Goal: Task Accomplishment & Management: Use online tool/utility

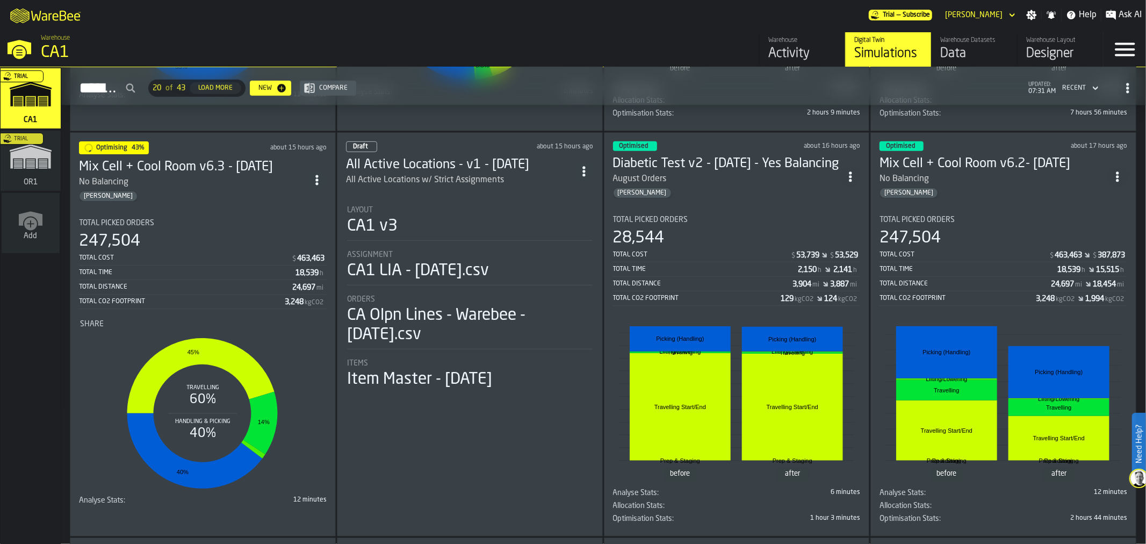
scroll to position [457, 0]
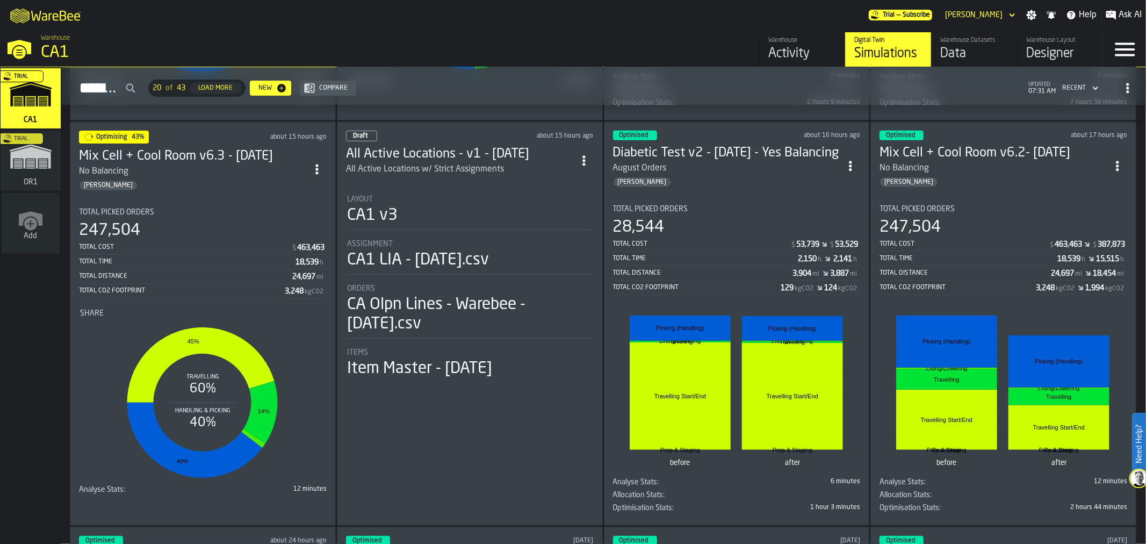
click at [212, 203] on section "Total Picked Orders 247,504 Total Cost $ 463,463 Total Time 18,539 h Total Dist…" at bounding box center [203, 348] width 248 height 299
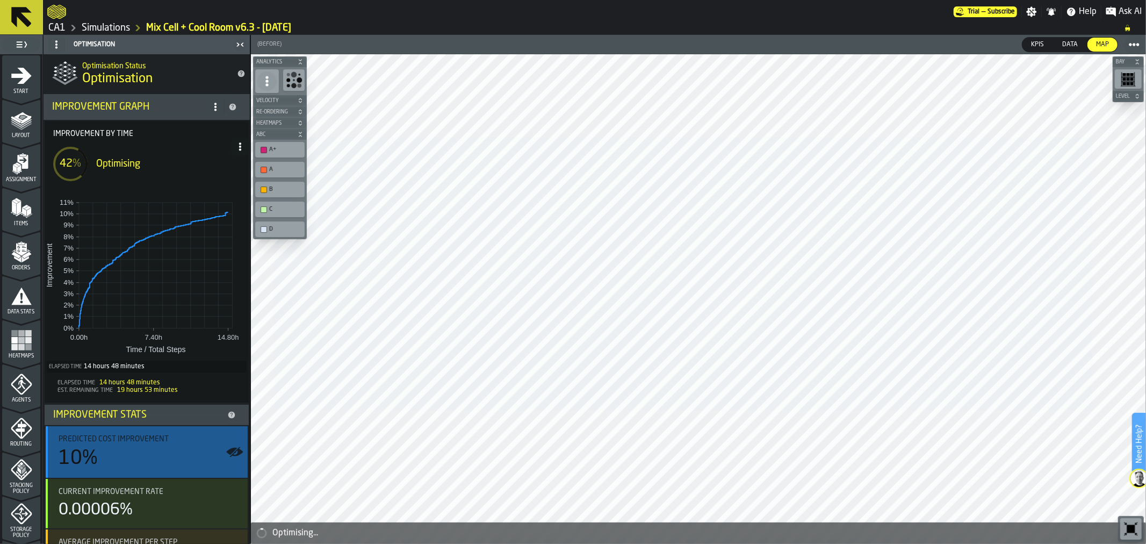
drag, startPoint x: 246, startPoint y: 207, endPoint x: 233, endPoint y: 453, distance: 246.0
click at [233, 453] on li "Improvement by time 42 % Optimising 0.00h 7.40h 14.80h 7.40h 14.80h Time / Tota…" at bounding box center [147, 376] width 206 height 513
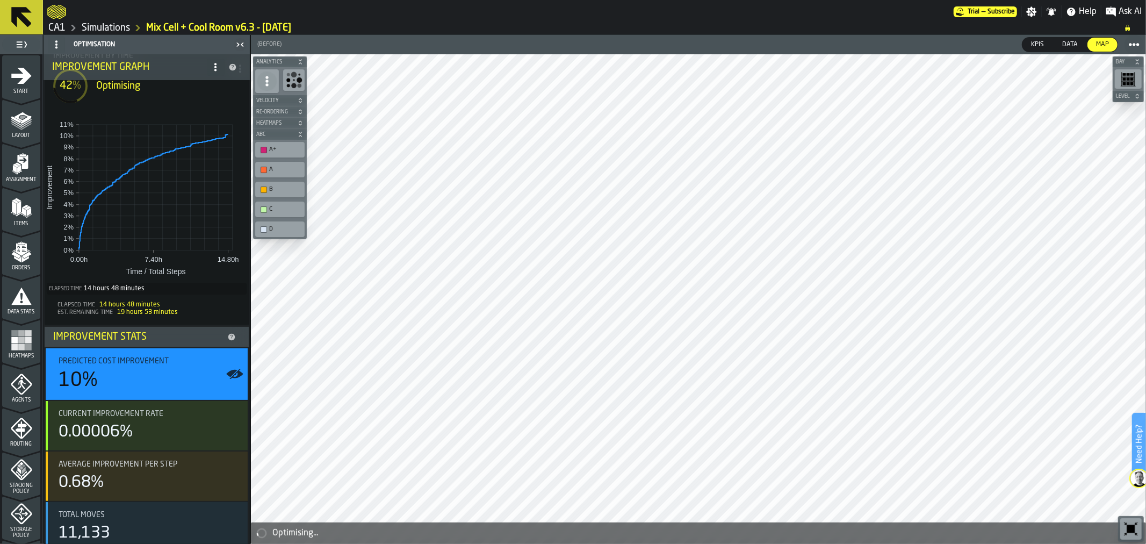
scroll to position [89, 0]
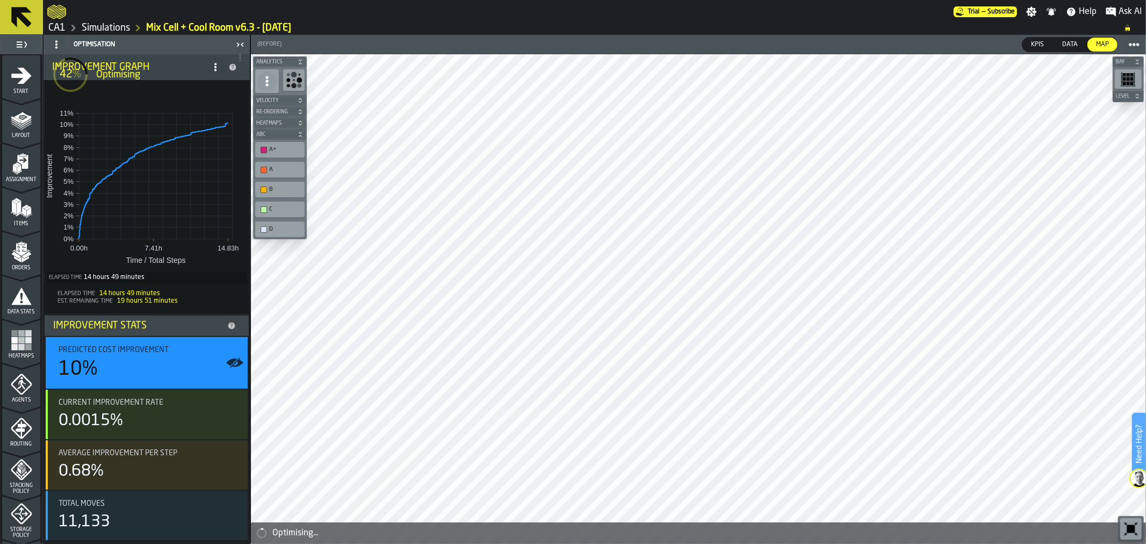
click at [13, 13] on icon at bounding box center [21, 17] width 20 height 20
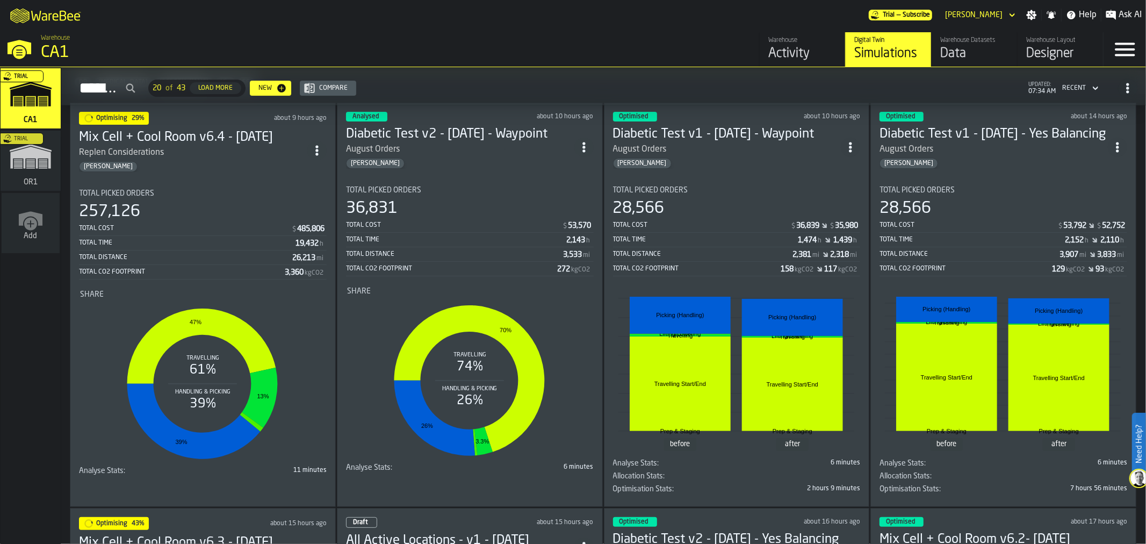
scroll to position [56, 0]
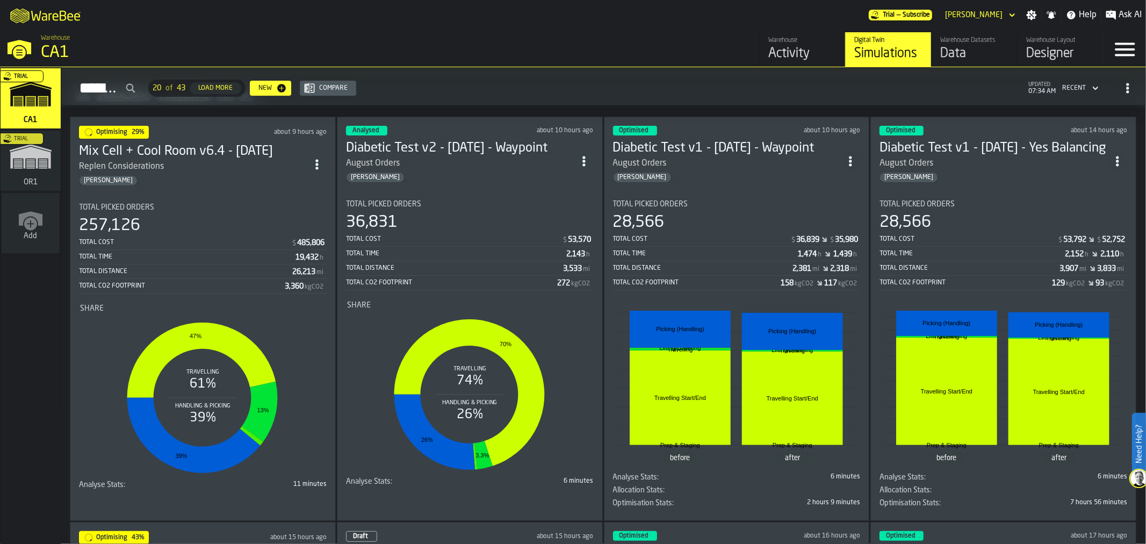
click at [243, 190] on div "Optimising 29% about 9 hours ago Mix Cell + Cool Room v6.4 - [DATE] Replen Cons…" at bounding box center [203, 319] width 266 height 404
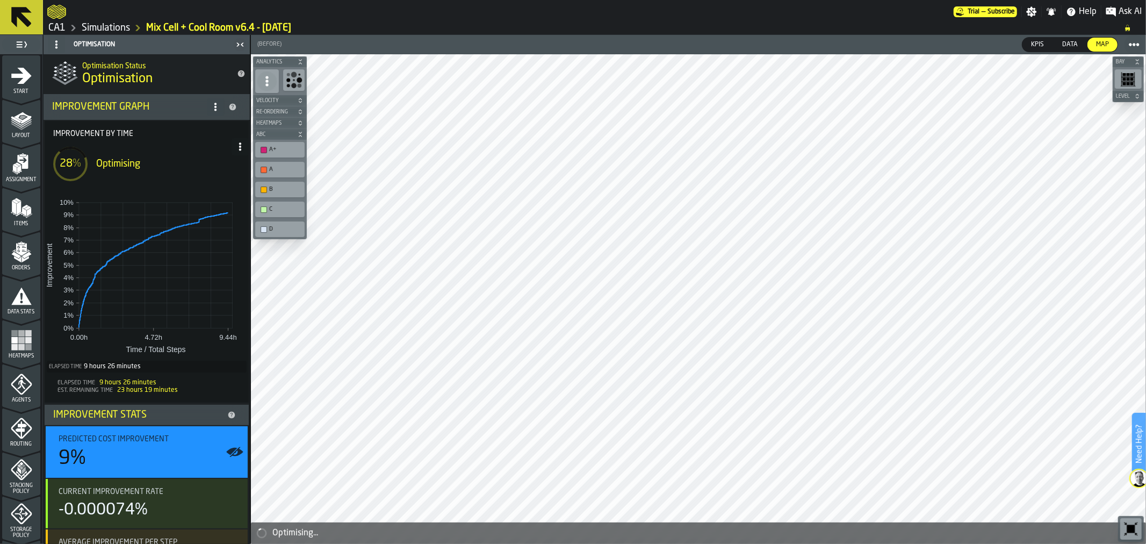
click at [30, 23] on icon at bounding box center [21, 17] width 20 height 20
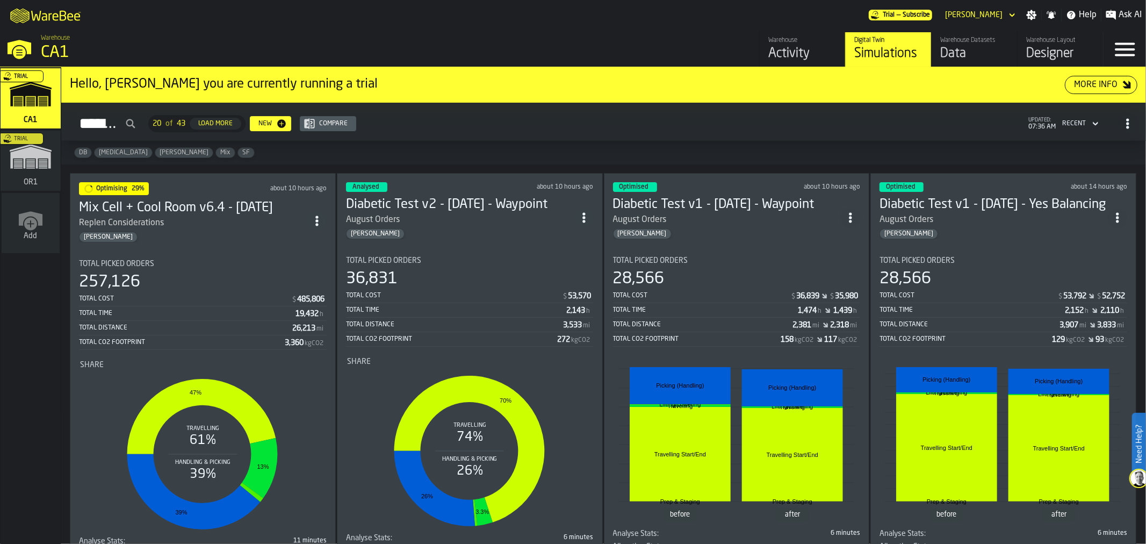
click at [191, 217] on div "Replen Considerations" at bounding box center [193, 223] width 228 height 13
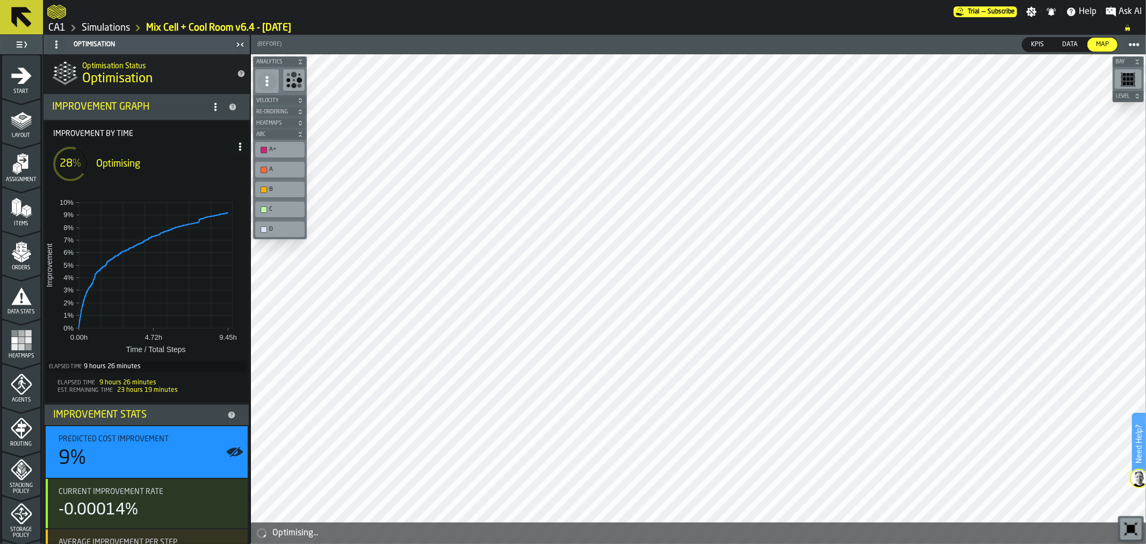
click at [244, 144] on span at bounding box center [240, 146] width 17 height 17
click at [212, 170] on div "Show Run Options" at bounding box center [204, 168] width 70 height 13
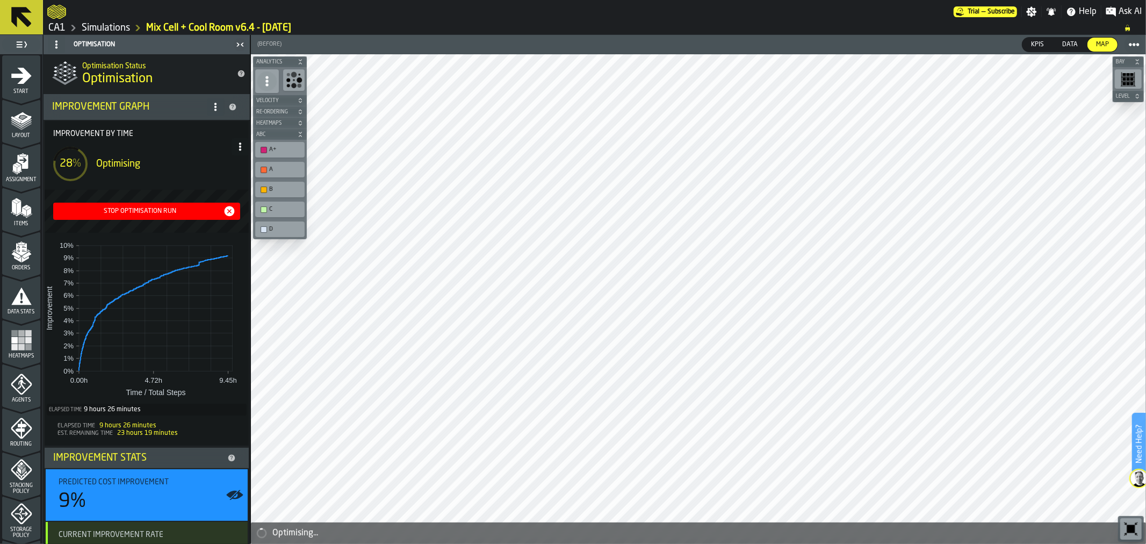
click at [178, 216] on div "Stop Optimisation Run" at bounding box center [147, 211] width 178 height 13
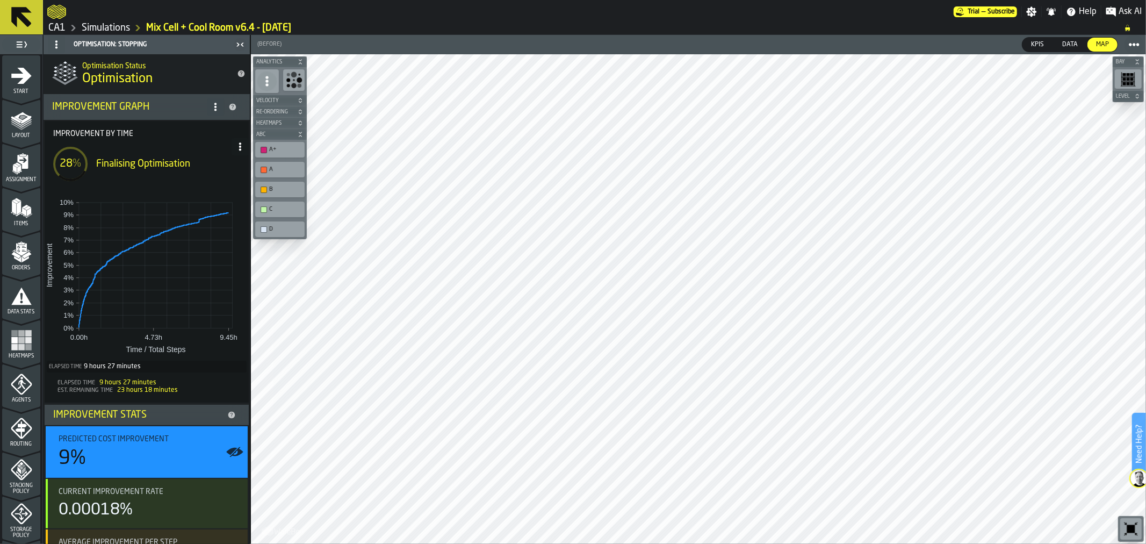
click at [11, 14] on icon at bounding box center [21, 17] width 20 height 20
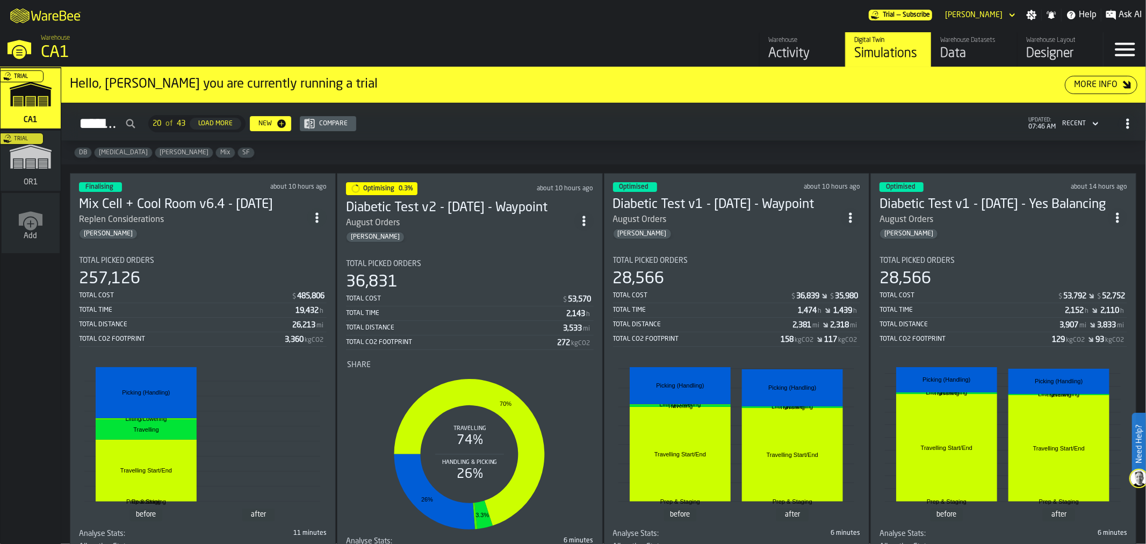
click at [1092, 120] on icon "button-Simulations" at bounding box center [1096, 123] width 11 height 13
click at [943, 146] on div "DB [MEDICAL_DATA] [PERSON_NAME] Mix SF" at bounding box center [603, 153] width 1085 height 24
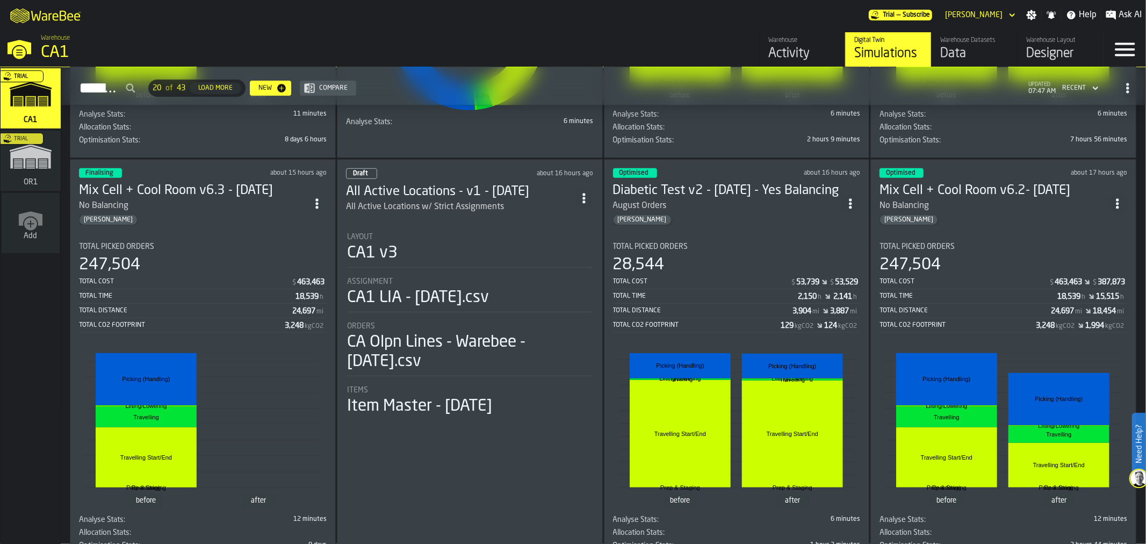
scroll to position [414, 0]
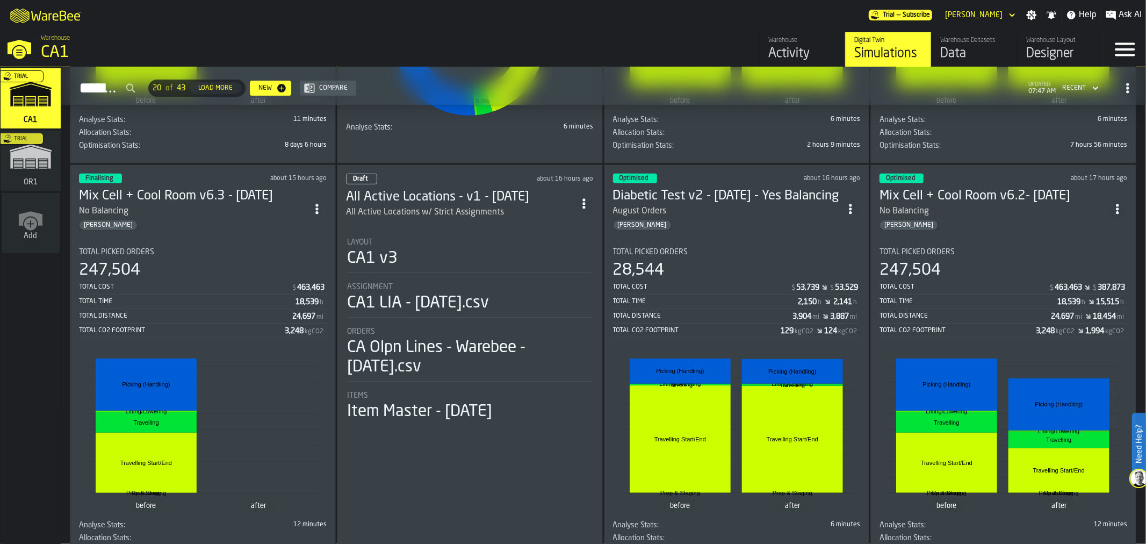
click at [245, 220] on div "[PERSON_NAME]" at bounding box center [193, 225] width 228 height 11
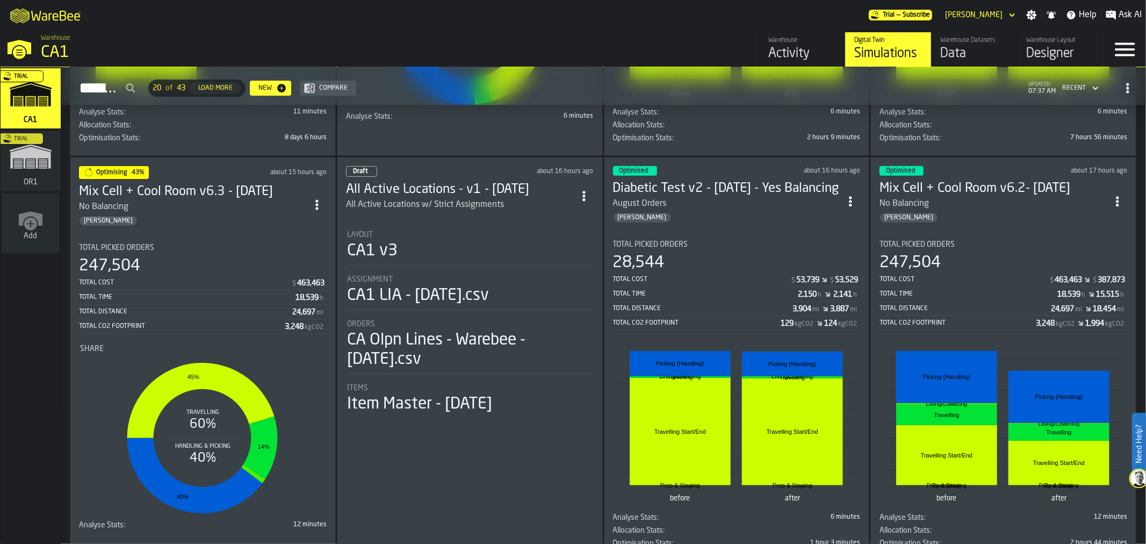
scroll to position [400, 0]
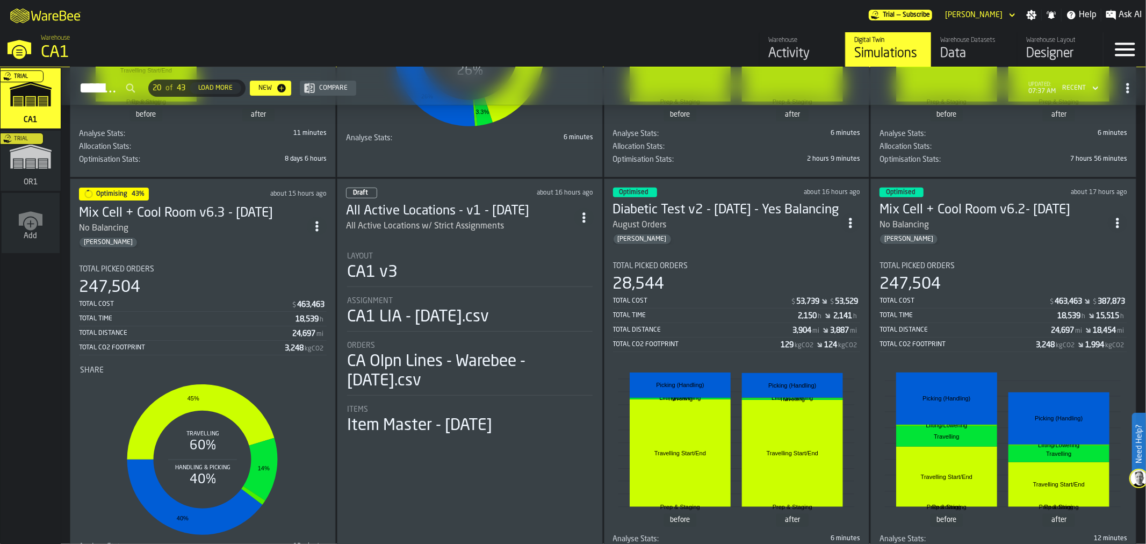
click at [256, 227] on div "No Balancing" at bounding box center [193, 228] width 228 height 13
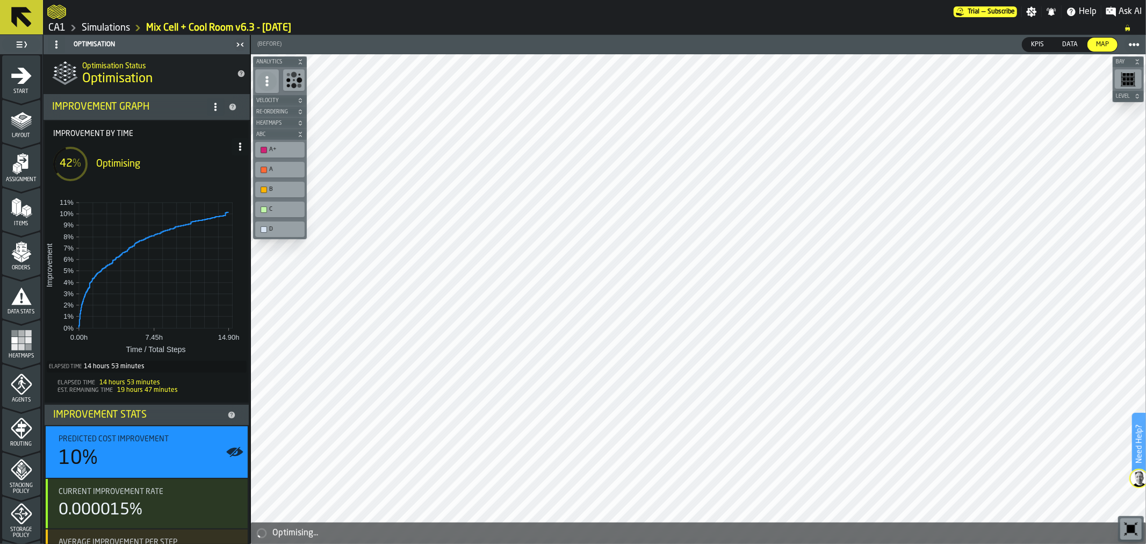
click at [236, 147] on icon at bounding box center [240, 146] width 9 height 9
click at [210, 169] on div "Show Run Options" at bounding box center [204, 168] width 70 height 13
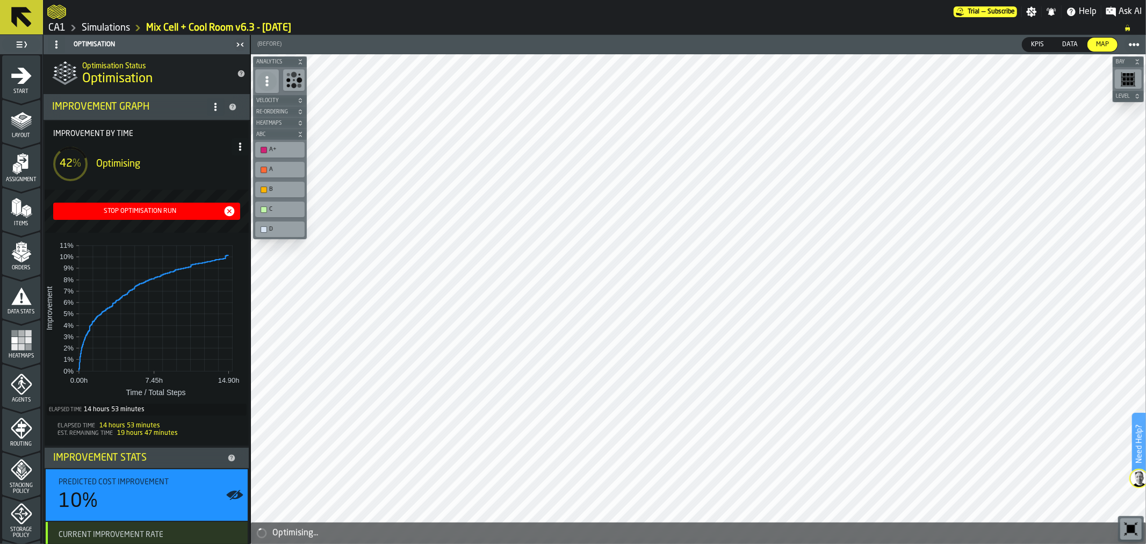
click at [179, 203] on button "Stop Optimisation Run" at bounding box center [146, 211] width 187 height 17
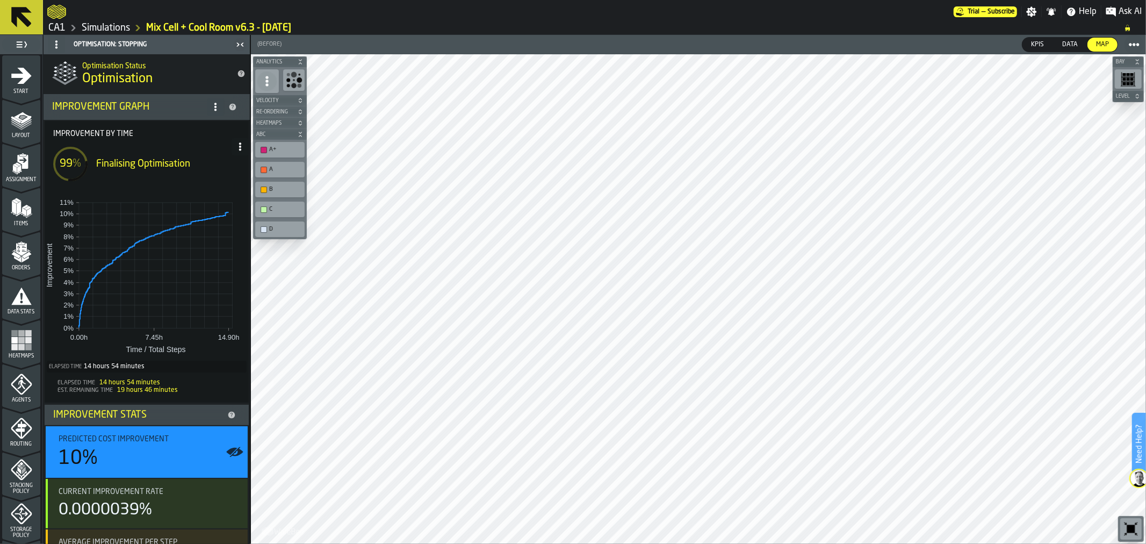
click at [29, 10] on icon at bounding box center [22, 17] width 26 height 26
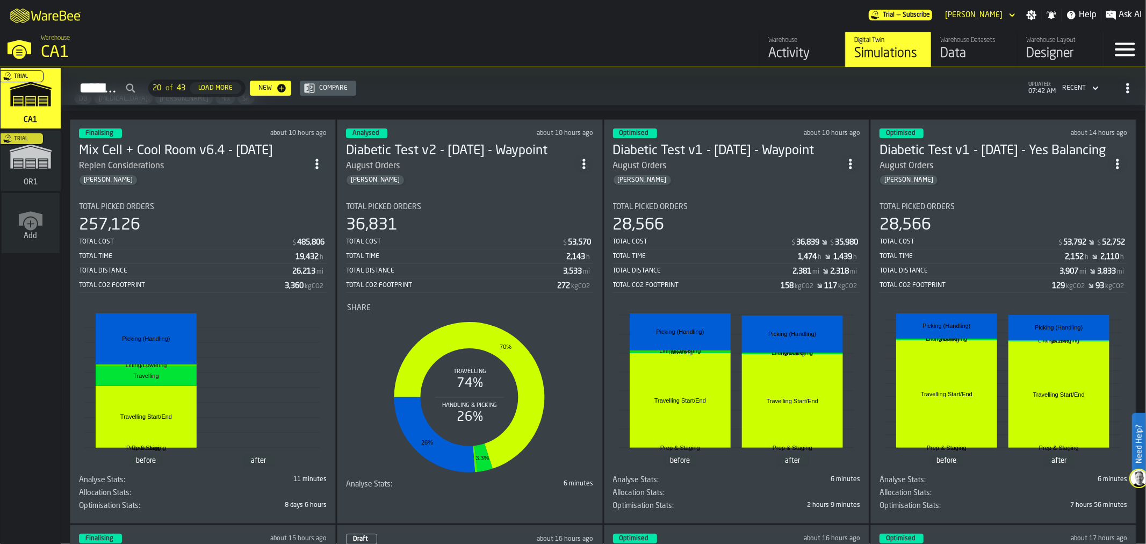
scroll to position [57, 0]
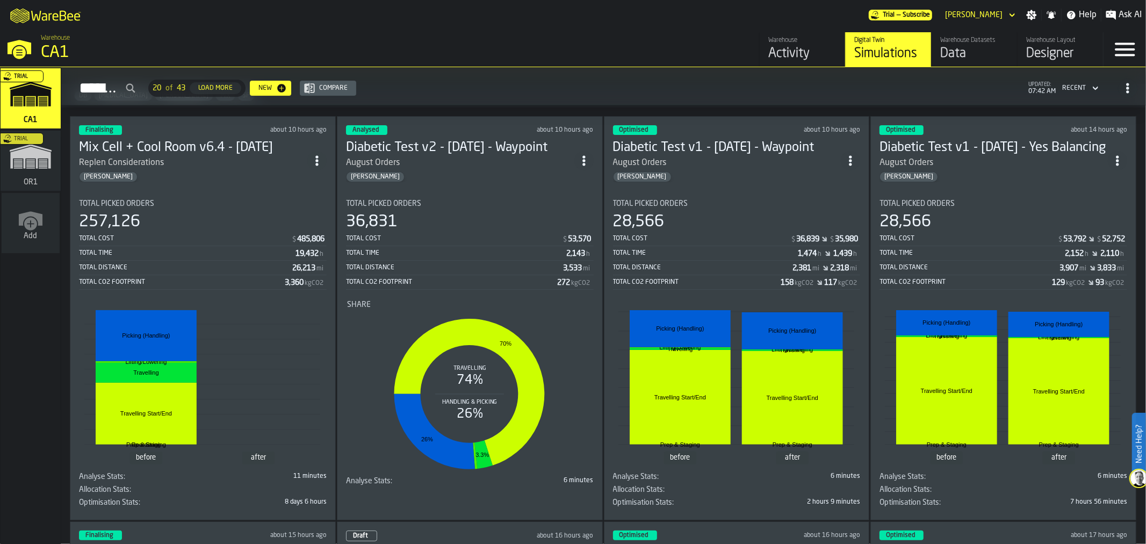
click at [457, 156] on div "August Orders" at bounding box center [460, 162] width 228 height 13
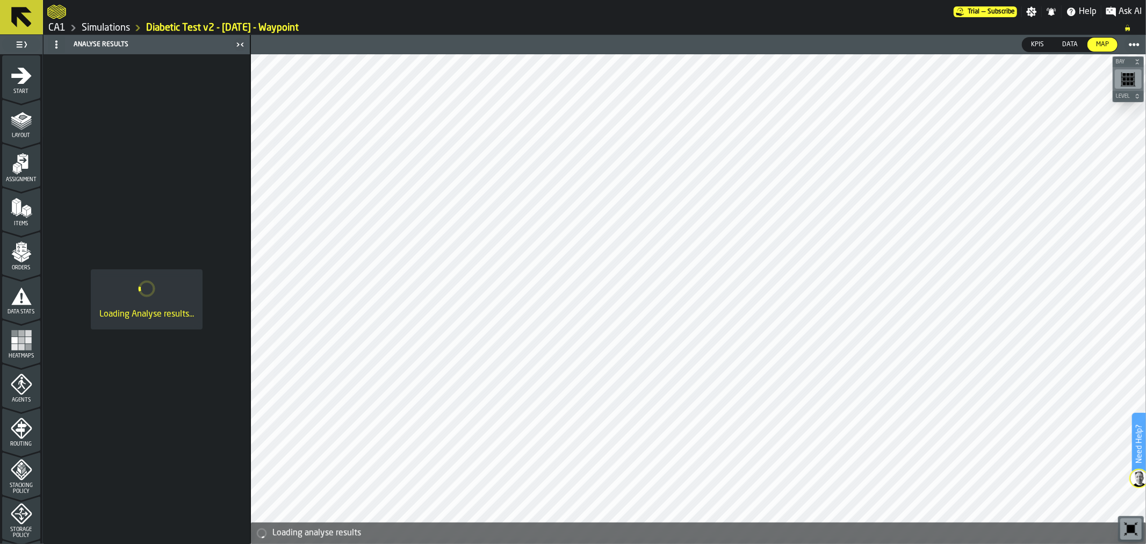
drag, startPoint x: 39, startPoint y: 183, endPoint x: 55, endPoint y: 385, distance: 202.7
click at [55, 385] on aside "1 Start 2 Layout 3 Assignment 4 Items 5 Orders 6 Data Stats 7 Heatmaps 8 Agents…" at bounding box center [125, 289] width 250 height 509
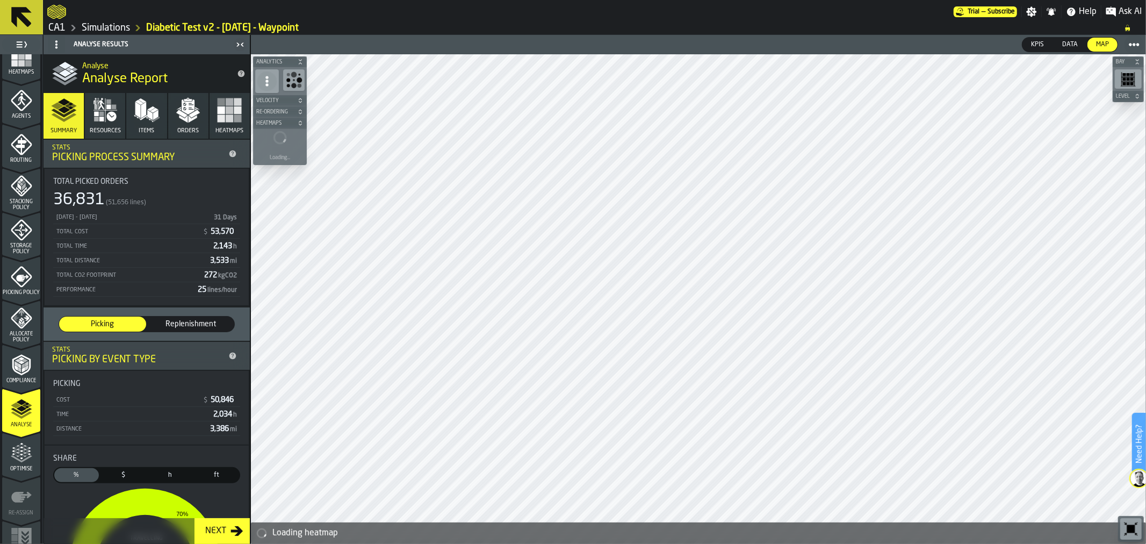
scroll to position [304, 0]
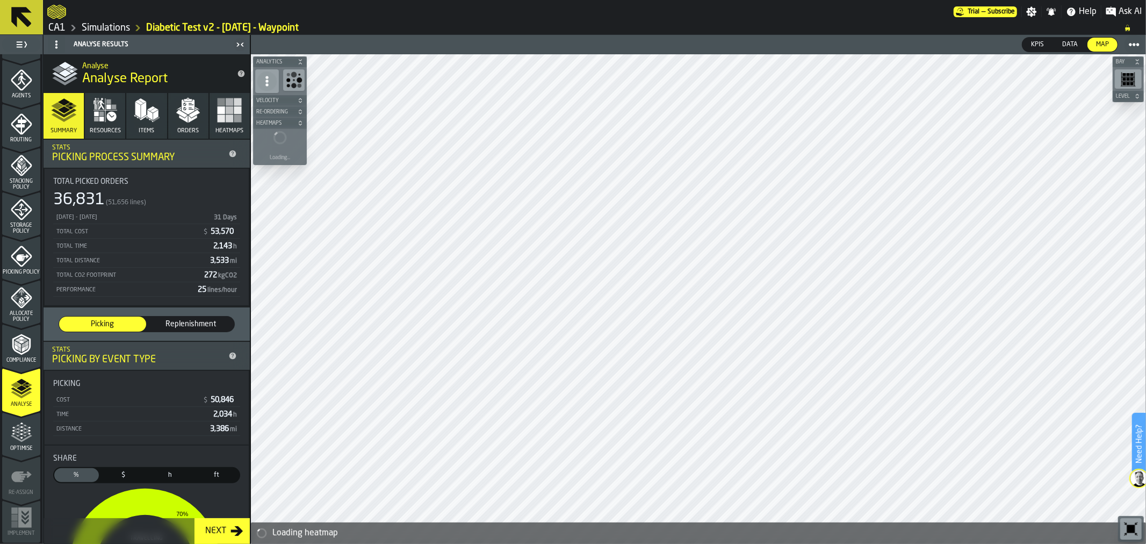
click at [17, 446] on span "Optimise" at bounding box center [21, 449] width 38 height 6
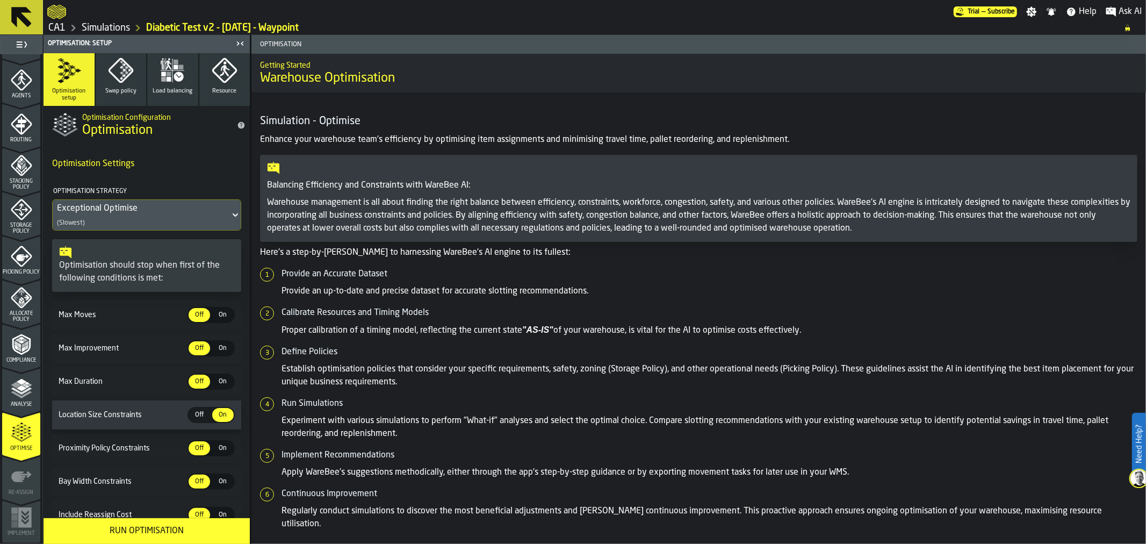
click at [154, 530] on div "Run Optimisation" at bounding box center [146, 531] width 193 height 13
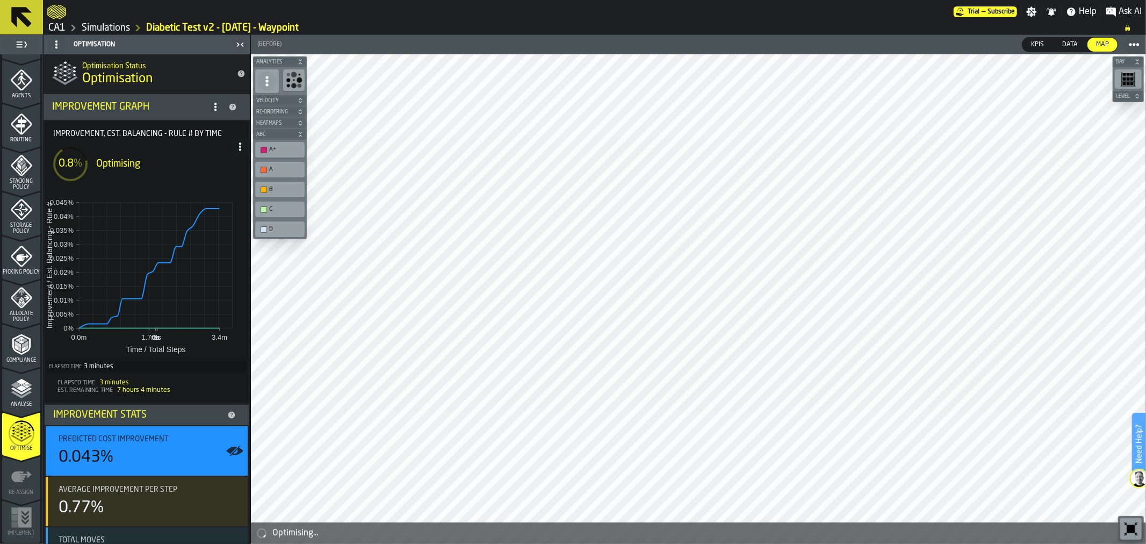
click at [11, 27] on icon at bounding box center [22, 17] width 26 height 26
